Goal: Task Accomplishment & Management: Manage account settings

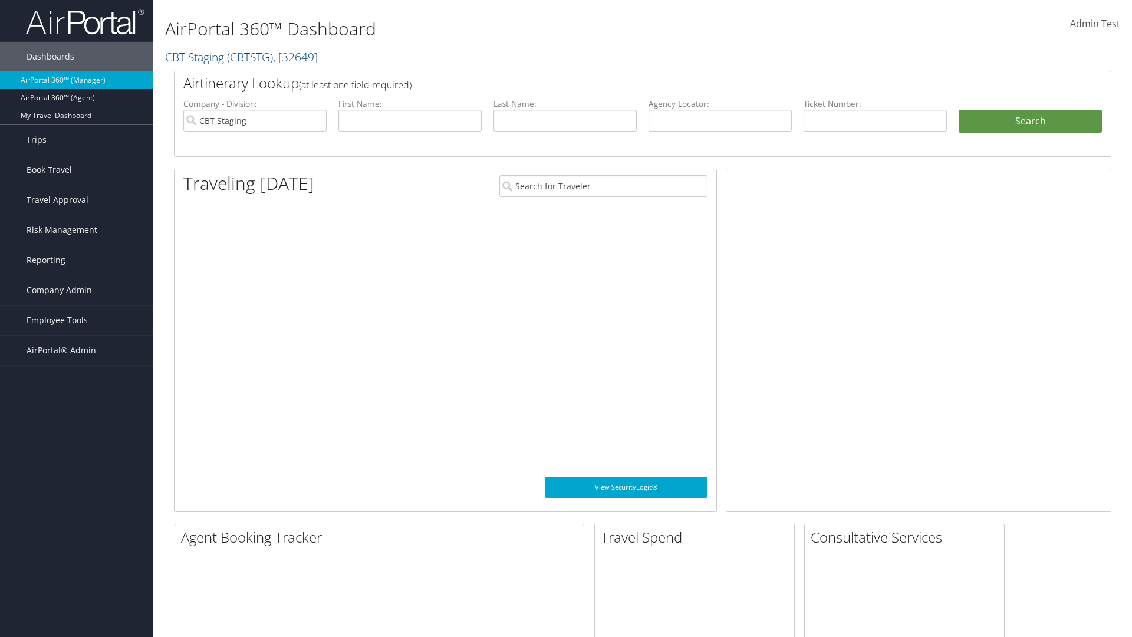
click at [77, 290] on span "Company Admin" at bounding box center [59, 289] width 65 height 29
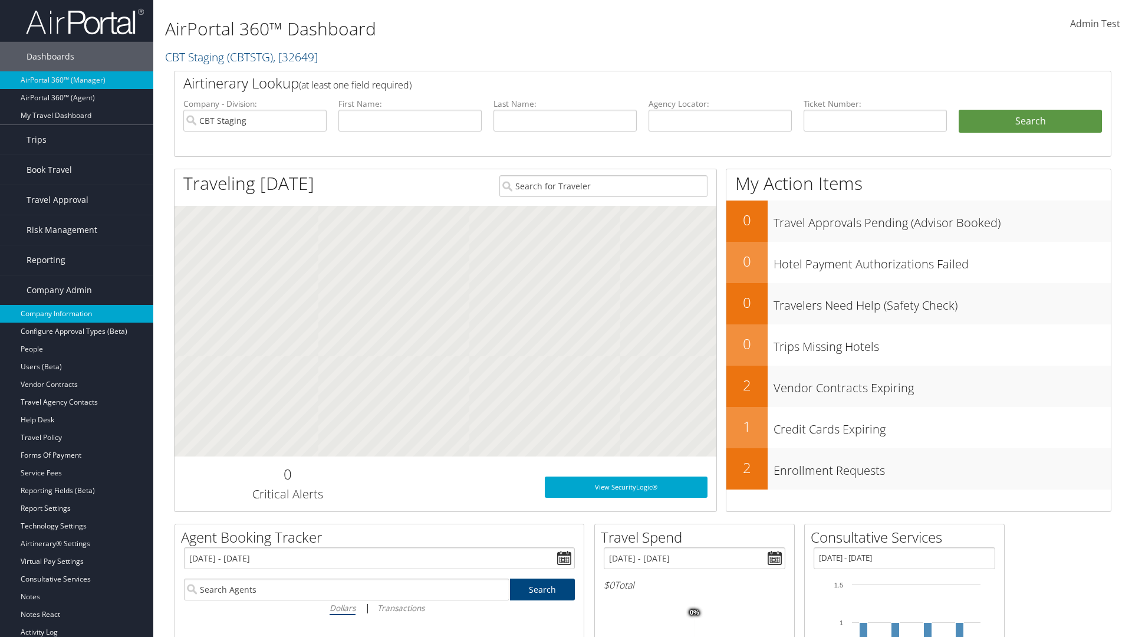
click at [77, 314] on link "Company Information" at bounding box center [76, 314] width 153 height 18
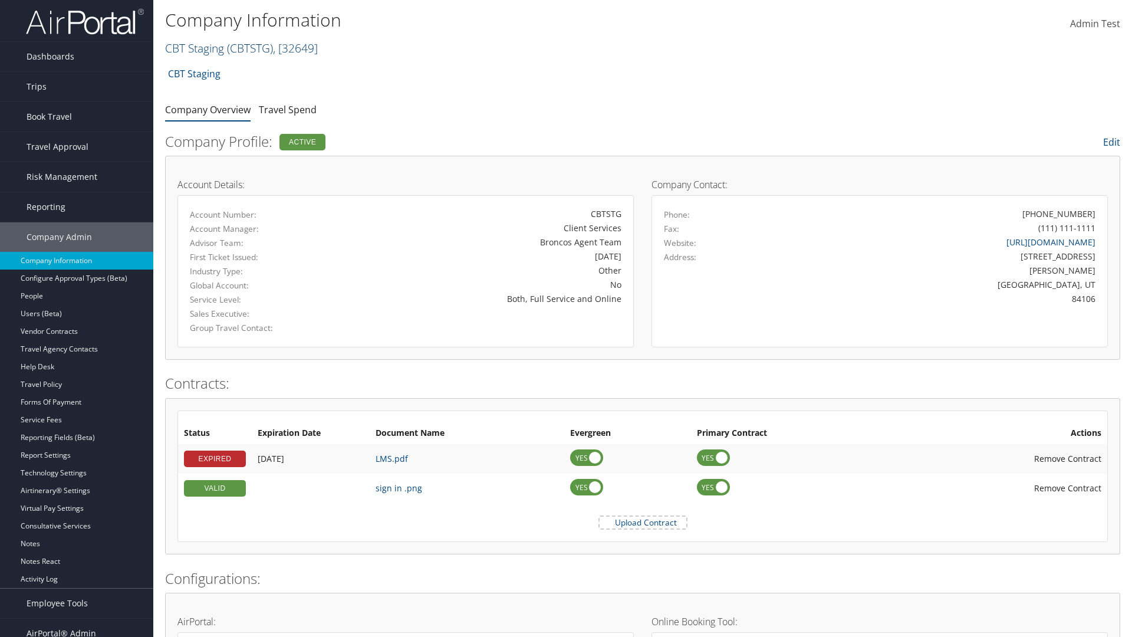
click at [195, 48] on link "CBT Staging ( CBTSTG ) , [ 32649 ]" at bounding box center [241, 48] width 153 height 16
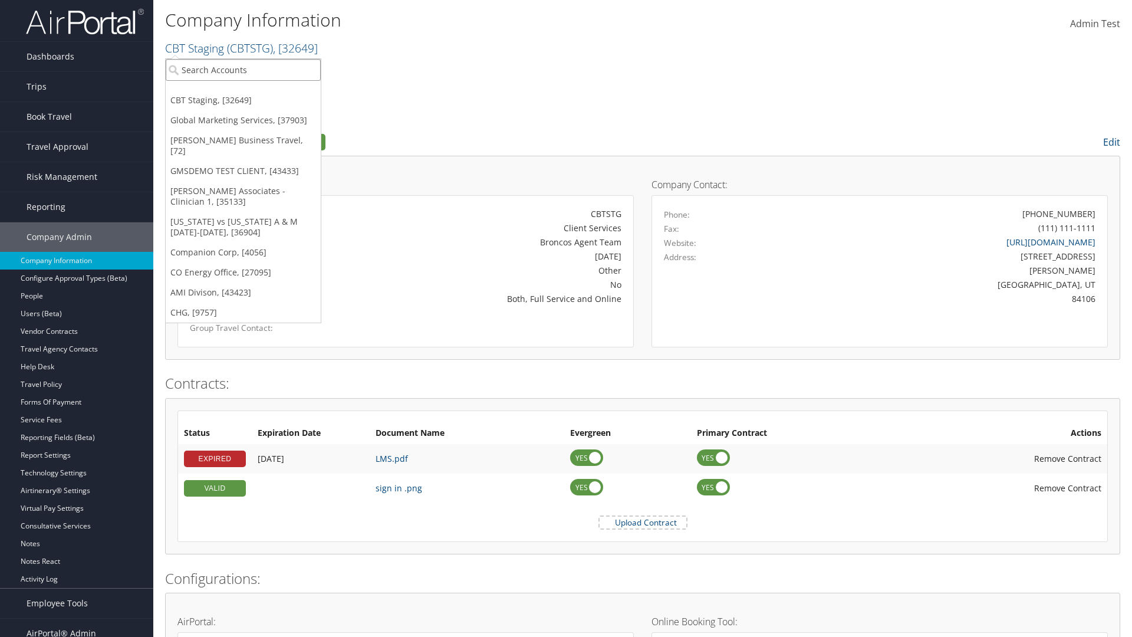
click at [243, 70] on input "search" at bounding box center [243, 70] width 155 height 22
type input "CBTSTG"
click at [243, 91] on div "CBT Staging (CBTSTG), [32649]" at bounding box center [243, 91] width 168 height 11
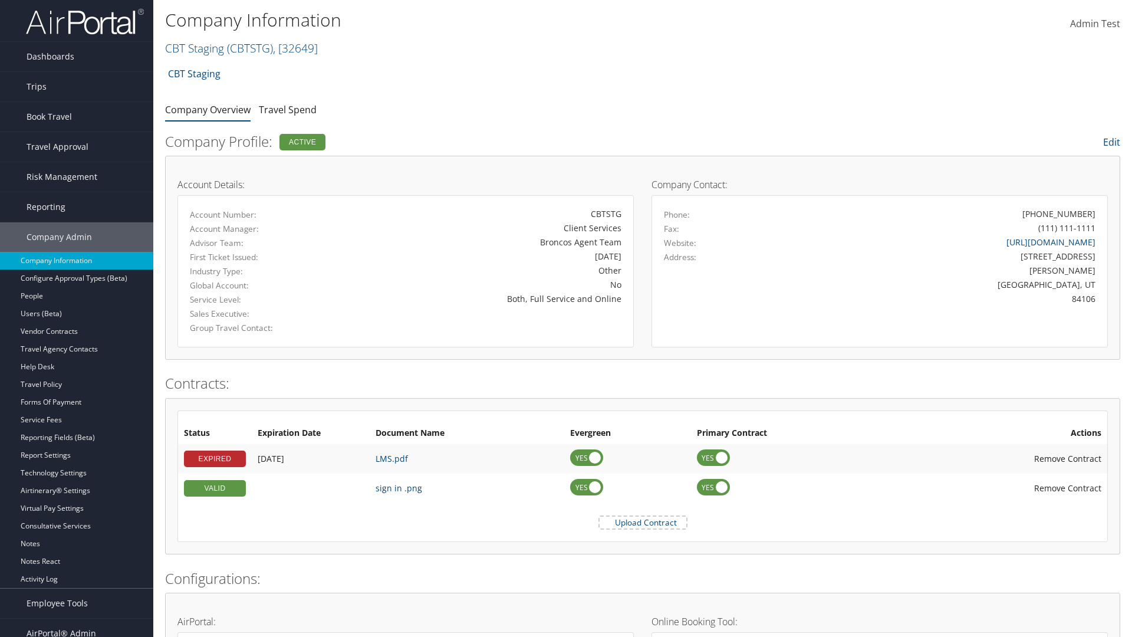
scroll to position [547, 0]
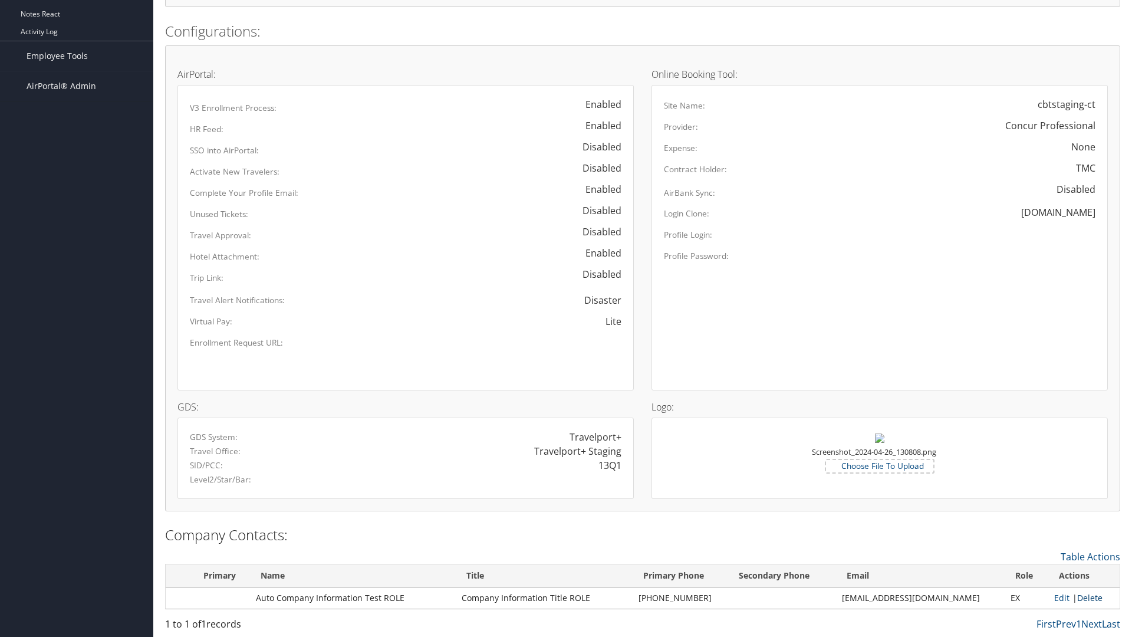
click at [1085, 597] on link "Delete" at bounding box center [1089, 597] width 25 height 11
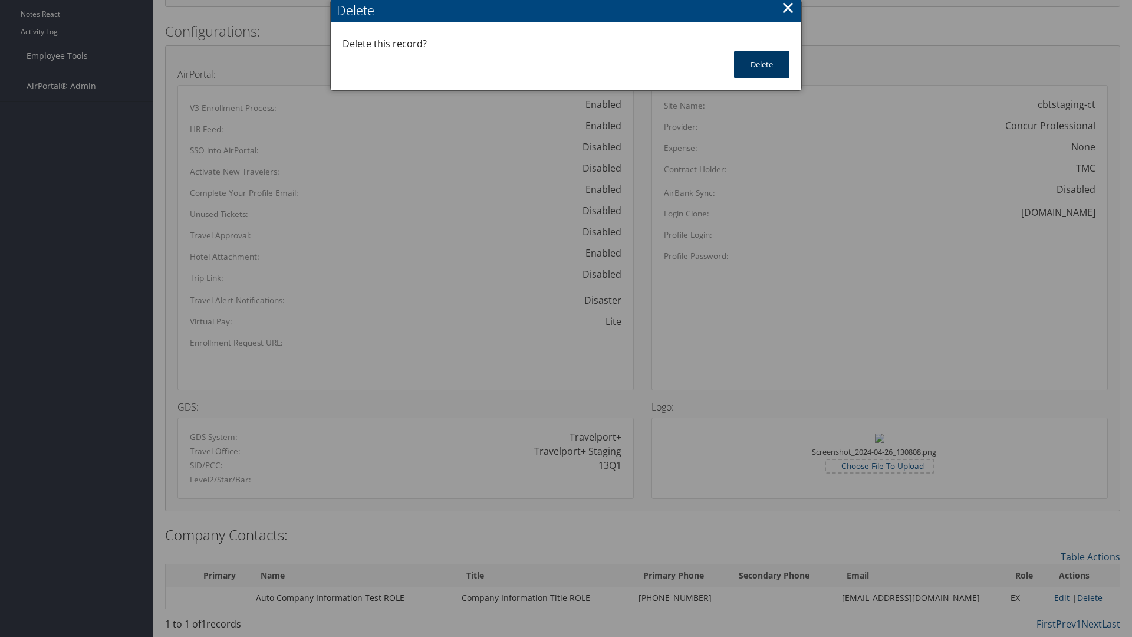
click at [762, 64] on button "Delete" at bounding box center [761, 65] width 55 height 28
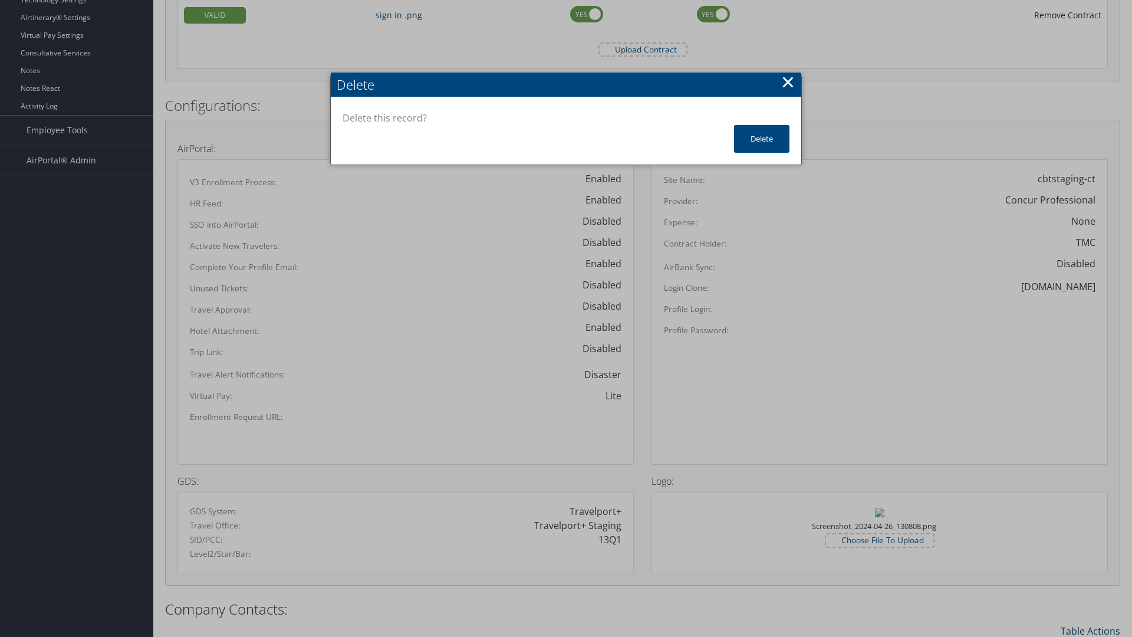
click at [1090, 630] on link "Table Actions" at bounding box center [1090, 630] width 60 height 13
